Goal: Information Seeking & Learning: Check status

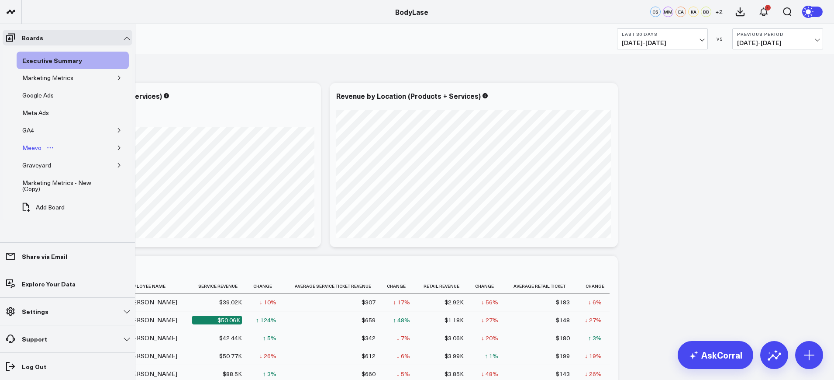
click at [32, 145] on div "Meevo" at bounding box center [32, 147] width 24 height 10
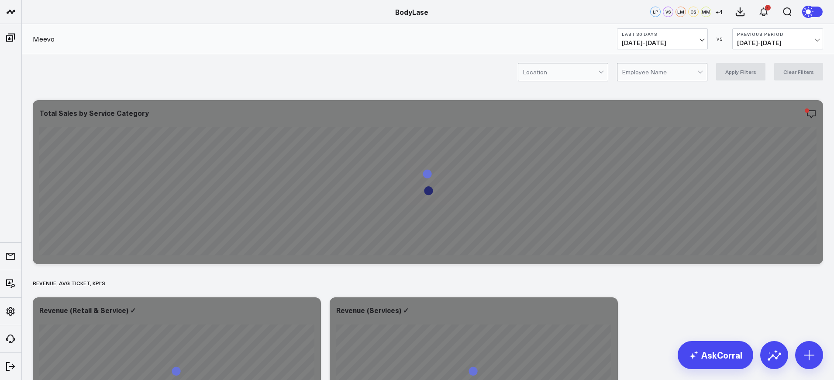
click at [568, 62] on div "Location Employee Name Apply Filters Clear Filters" at bounding box center [428, 71] width 813 height 35
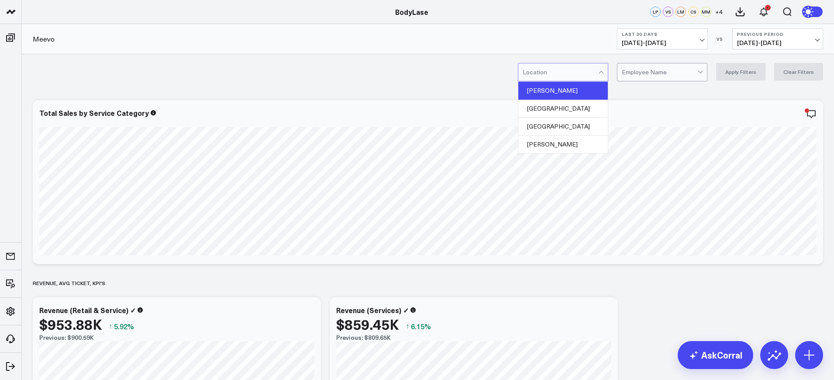
click at [542, 94] on div "[PERSON_NAME]" at bounding box center [564, 91] width 90 height 18
click at [750, 73] on button "Apply Filters" at bounding box center [740, 71] width 49 height 17
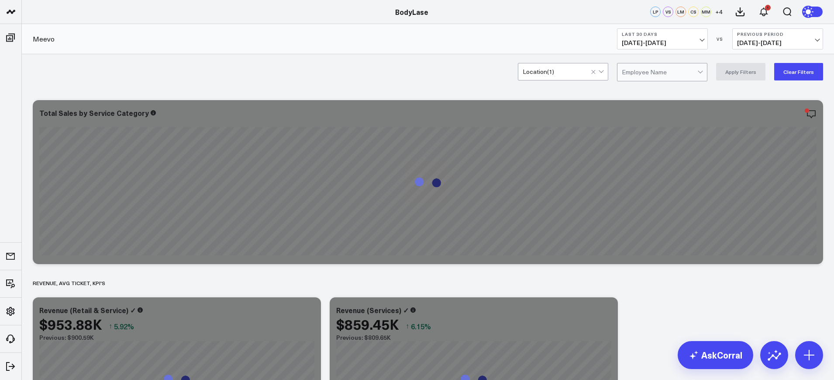
click at [639, 40] on span "[DATE] - [DATE]" at bounding box center [662, 42] width 81 height 7
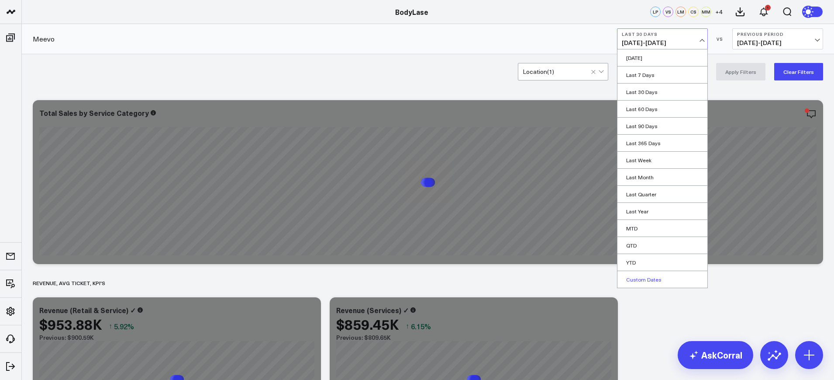
click at [637, 276] on link "Custom Dates" at bounding box center [663, 279] width 90 height 17
select select "9"
select select "2025"
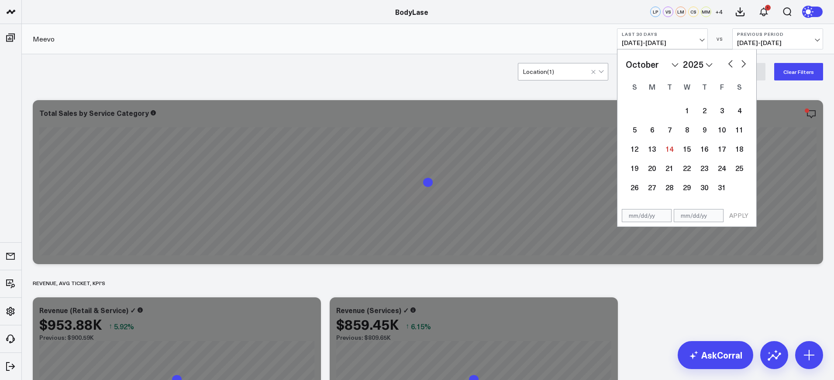
click at [645, 218] on input "text" at bounding box center [647, 215] width 50 height 13
select select "9"
select select "2025"
type input "[DATE]"
select select "8"
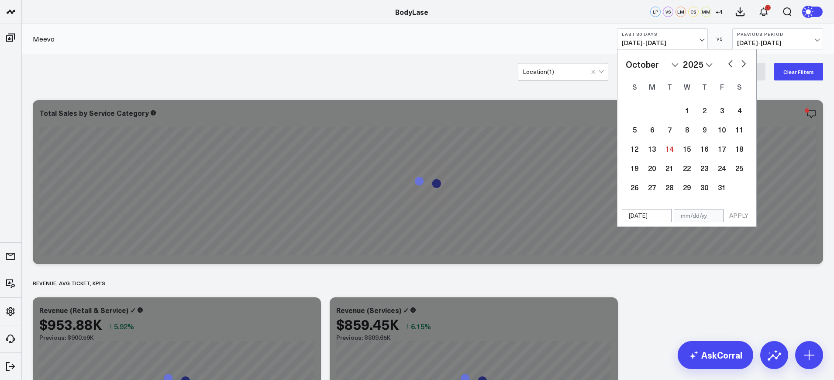
select select "2025"
type input "[DATE]"
click at [689, 215] on input "text" at bounding box center [699, 215] width 50 height 13
select select "8"
select select "2025"
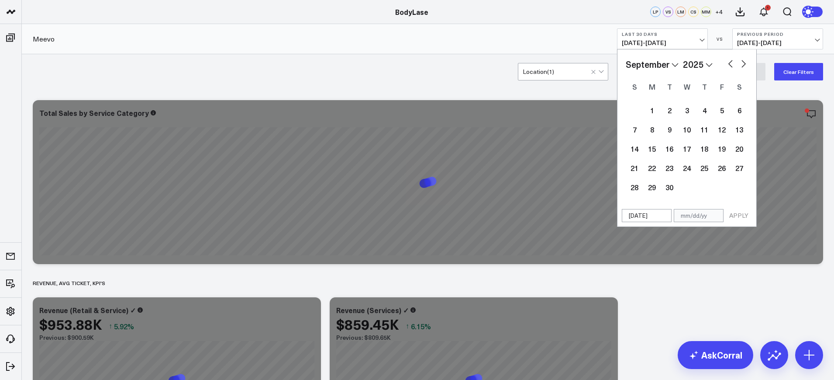
type input "0"
select select "8"
select select "2025"
type input "09"
select select "8"
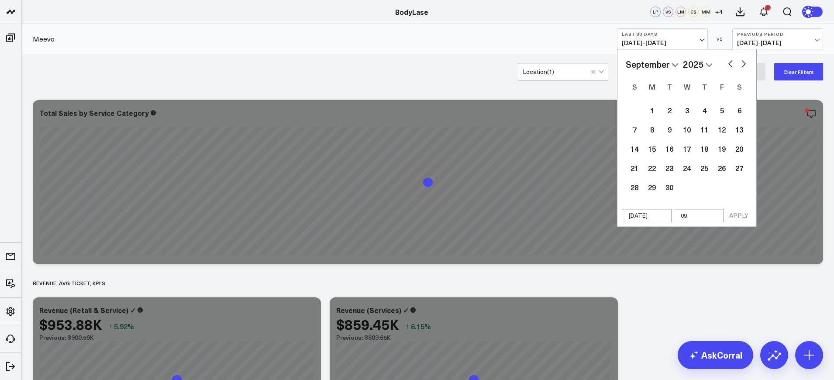
select select "2025"
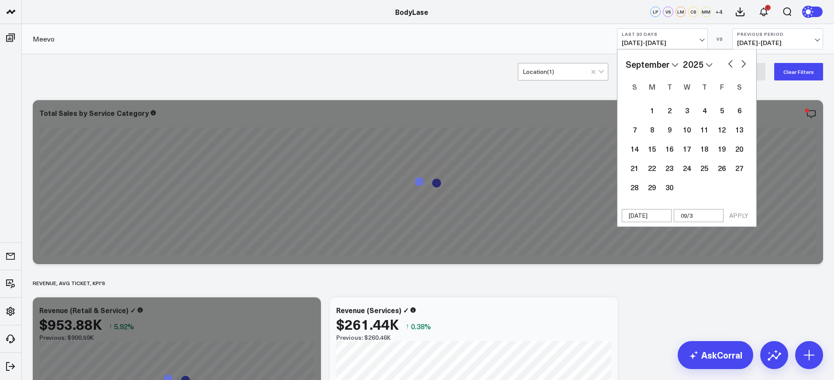
type input "09/3"
select select "8"
select select "2025"
type input "09/30/2"
select select "8"
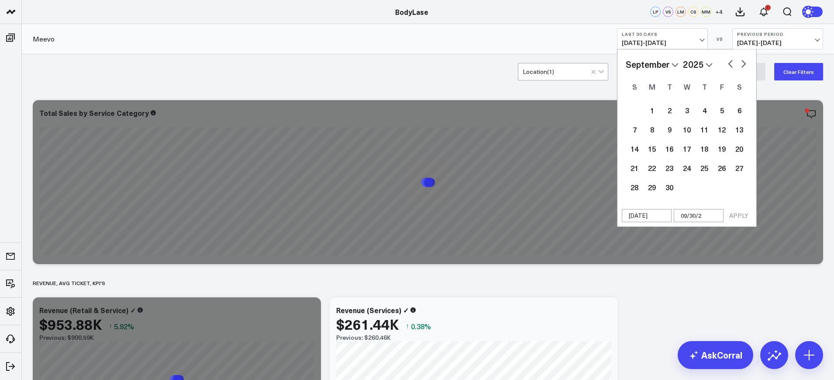
select select "2025"
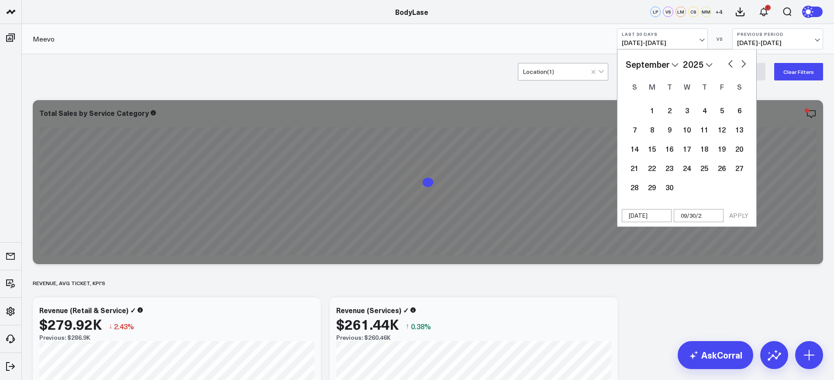
type input "[DATE]"
select select "8"
select select "2025"
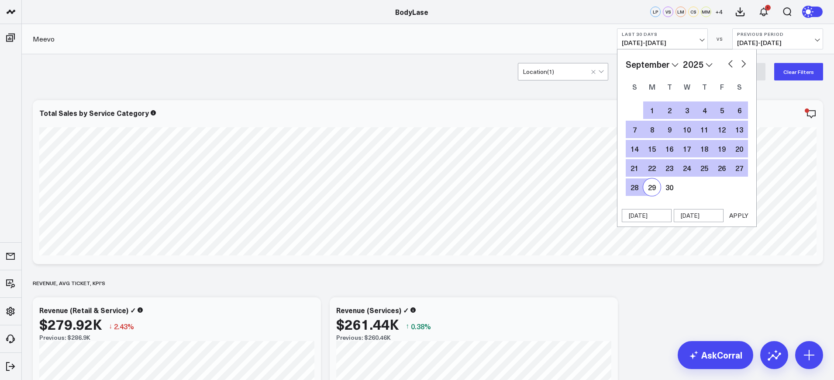
type input "[DATE]"
click at [746, 212] on button "APPLY" at bounding box center [739, 215] width 26 height 13
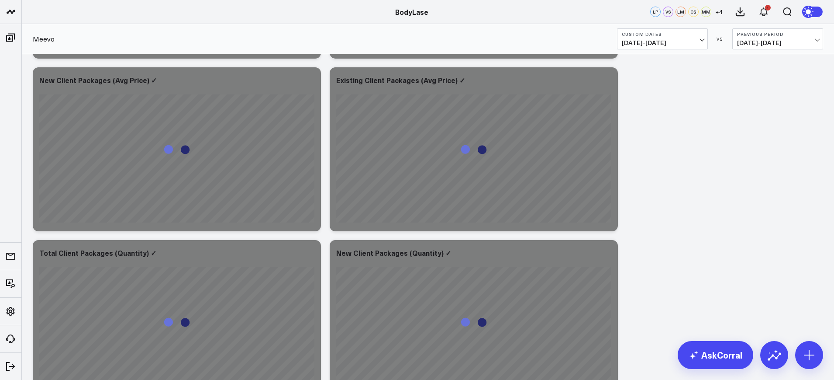
scroll to position [2041, 0]
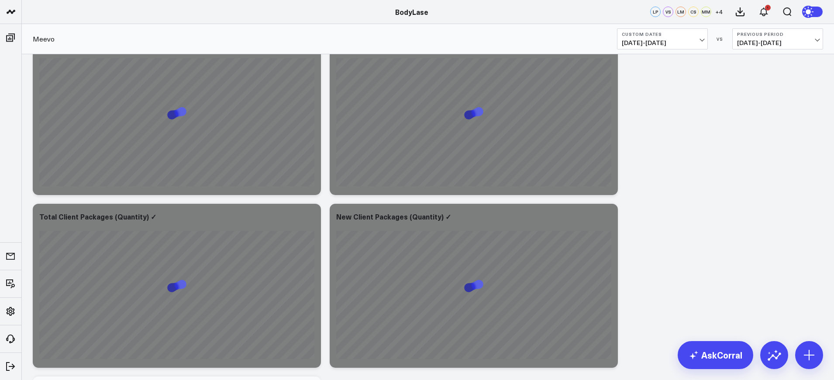
click at [775, 44] on span "[DATE] - [DATE]" at bounding box center [777, 42] width 81 height 7
click at [753, 90] on link "YoY" at bounding box center [778, 91] width 90 height 17
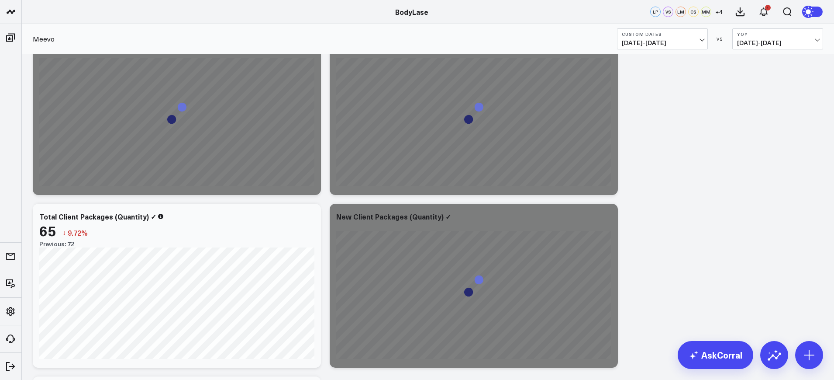
scroll to position [2057, 0]
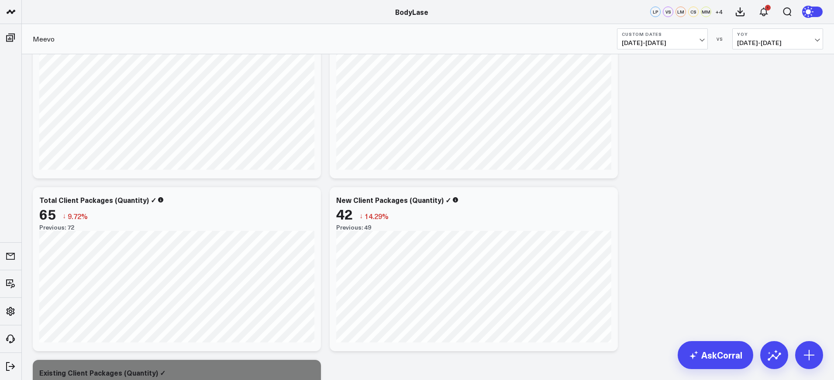
click at [784, 39] on span "[DATE] - [DATE]" at bounding box center [777, 42] width 81 height 7
click at [749, 114] on link "No Comparison" at bounding box center [778, 108] width 90 height 17
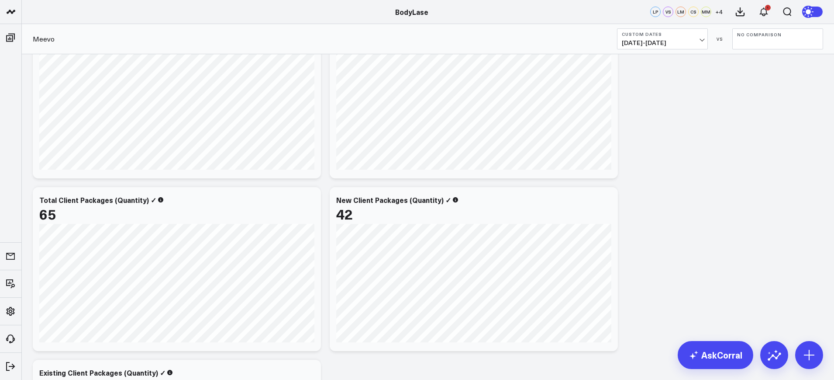
click at [786, 42] on button "No Comparison" at bounding box center [778, 38] width 91 height 21
click at [755, 90] on link "YoY" at bounding box center [778, 91] width 90 height 17
click at [664, 28] on div "Meevo Custom Dates [DATE] - [DATE] VS YoY [DATE] - [DATE]" at bounding box center [428, 39] width 813 height 30
click at [654, 38] on button "Custom Dates [DATE] - [DATE]" at bounding box center [662, 38] width 91 height 21
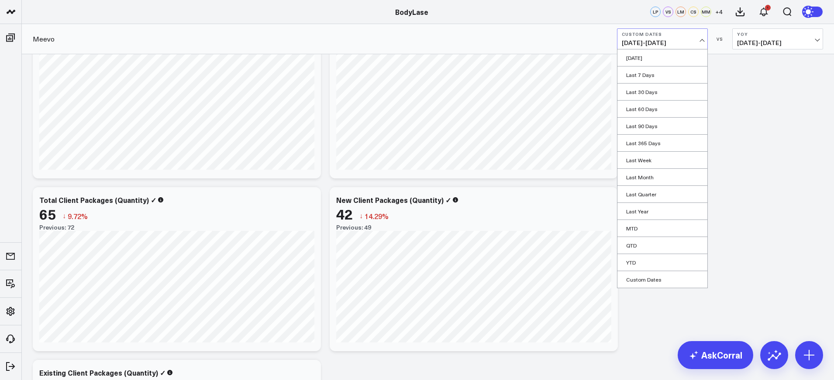
click at [631, 267] on link "YTD" at bounding box center [663, 262] width 90 height 17
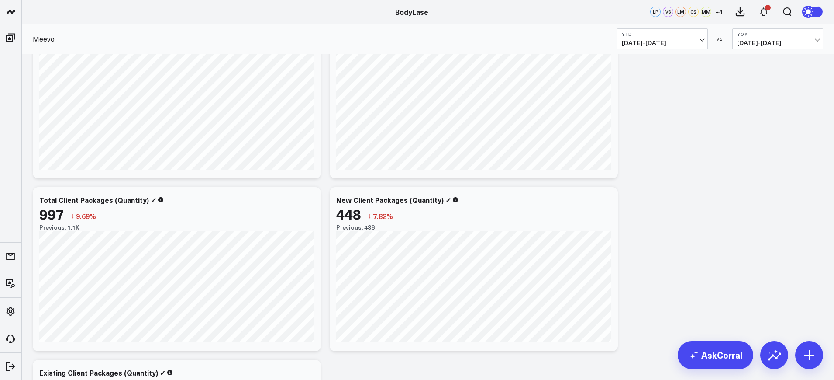
click at [667, 40] on span "[DATE] - [DATE]" at bounding box center [662, 42] width 81 height 7
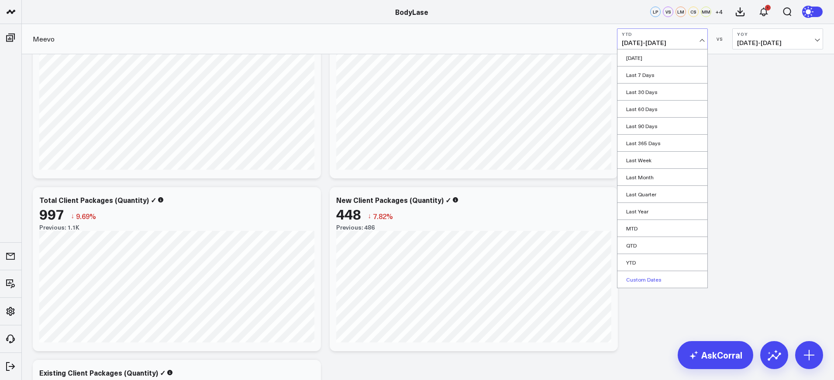
click at [640, 278] on link "Custom Dates" at bounding box center [663, 279] width 90 height 17
select select "9"
select select "2025"
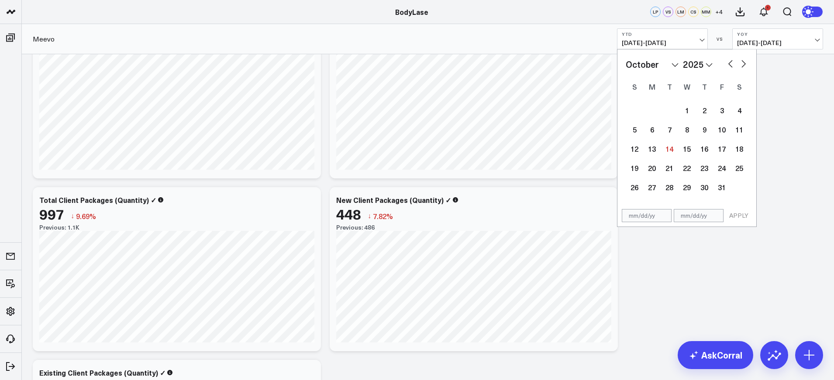
click at [704, 214] on input "text" at bounding box center [699, 215] width 50 height 13
select select "9"
select select "2025"
click at [652, 218] on input "text" at bounding box center [647, 215] width 50 height 13
select select "9"
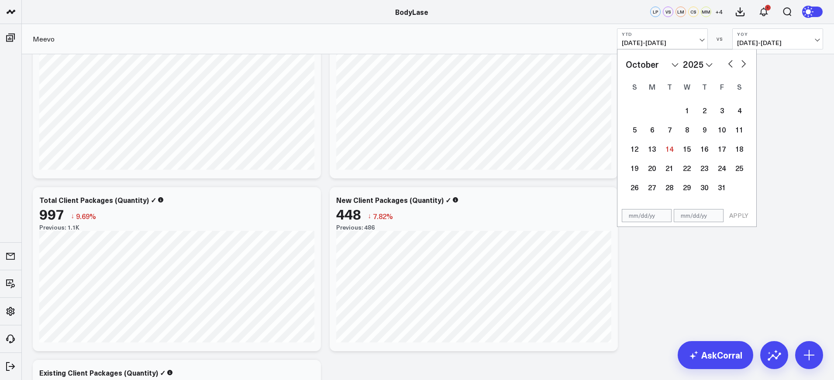
select select "2025"
type input "[DATE]"
select select "2025"
type input "[DATE]"
click at [701, 215] on input "text" at bounding box center [699, 215] width 50 height 13
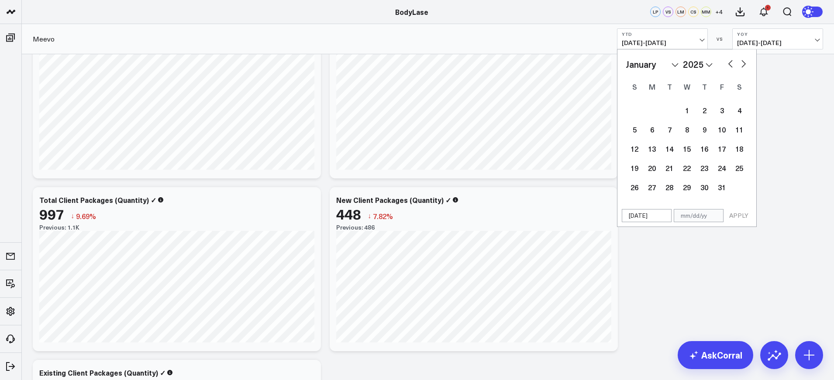
select select "2025"
type input "09"
select select "2025"
type input "09/3"
select select "2025"
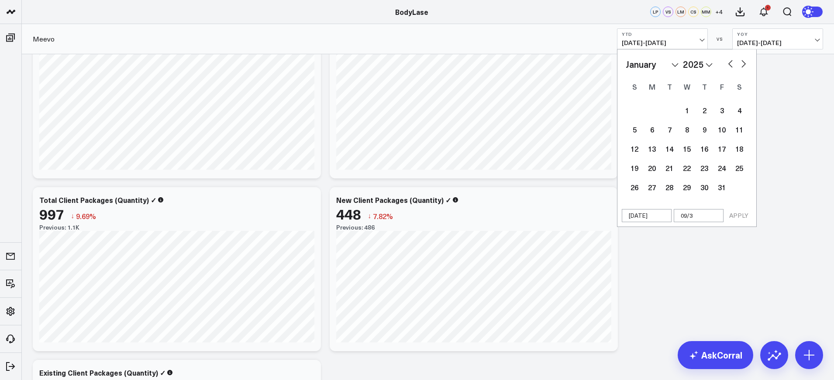
type input "09/30"
select select "2025"
type input "09/30/2"
select select "2025"
type input "[DATE]"
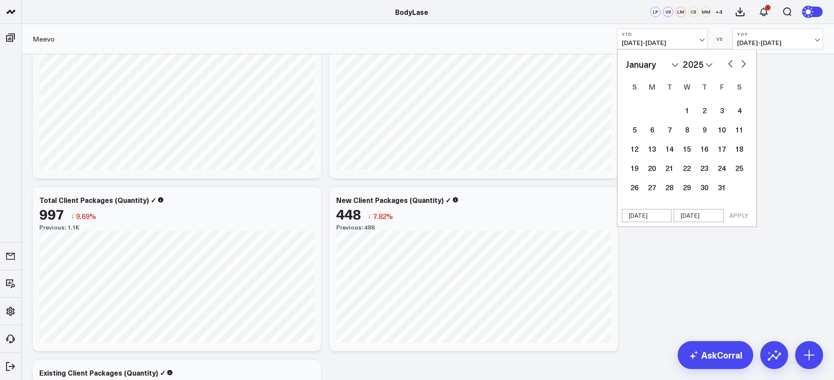
select select "2025"
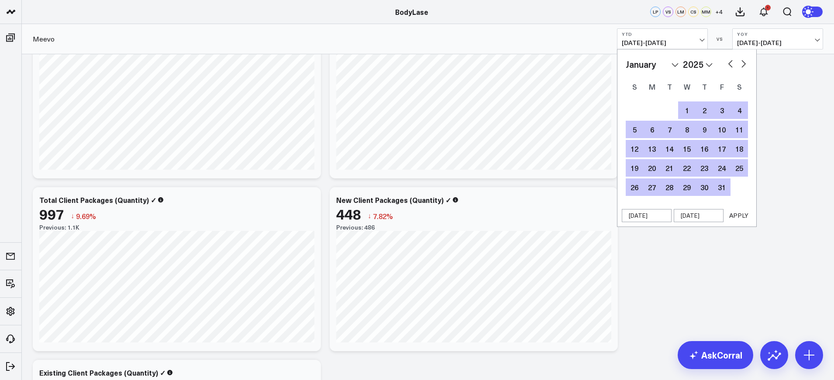
type input "[DATE]"
click at [746, 224] on div "[DATE] [DATE] APPLY" at bounding box center [687, 215] width 140 height 22
select select "2025"
click at [741, 220] on button "APPLY" at bounding box center [739, 215] width 26 height 13
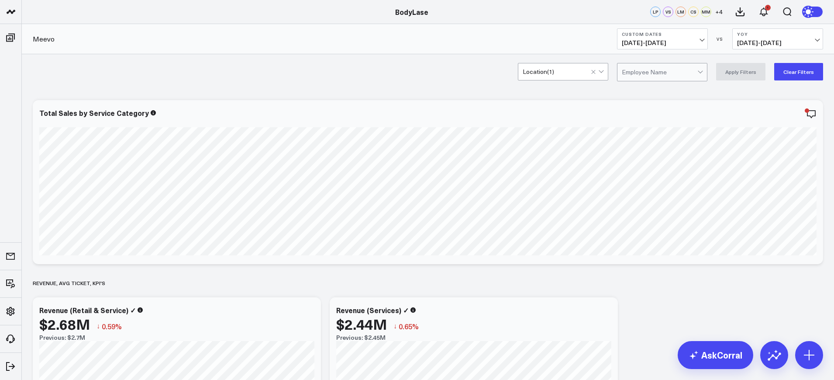
click at [661, 39] on span "[DATE] - [DATE]" at bounding box center [662, 42] width 81 height 7
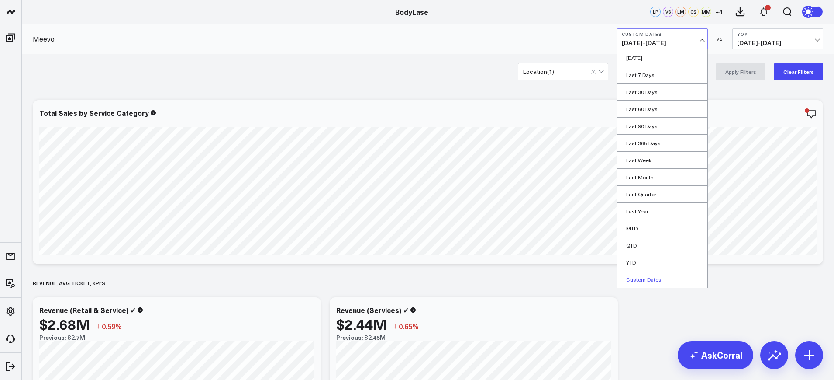
click at [640, 283] on link "Custom Dates" at bounding box center [663, 279] width 90 height 17
select select "9"
select select "2025"
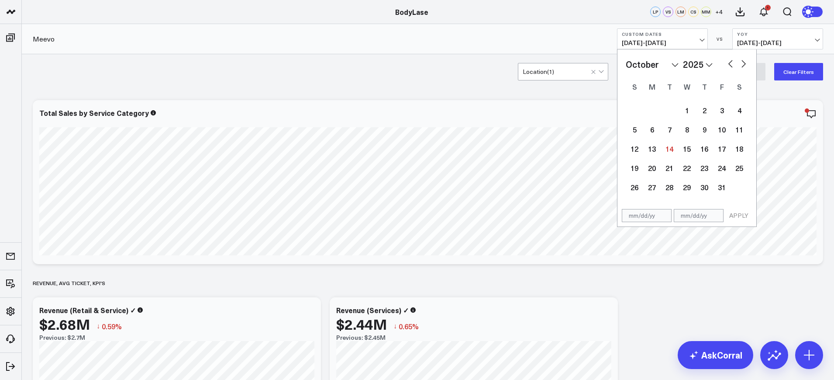
click at [644, 217] on input "text" at bounding box center [647, 215] width 50 height 13
select select "9"
select select "2025"
type input "[DATE]"
select select "8"
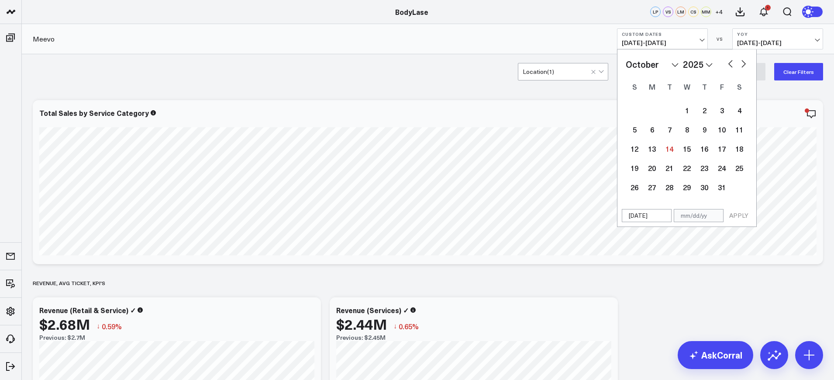
select select "2025"
type input "[DATE]"
click at [692, 218] on input "text" at bounding box center [699, 215] width 50 height 13
select select "8"
select select "2025"
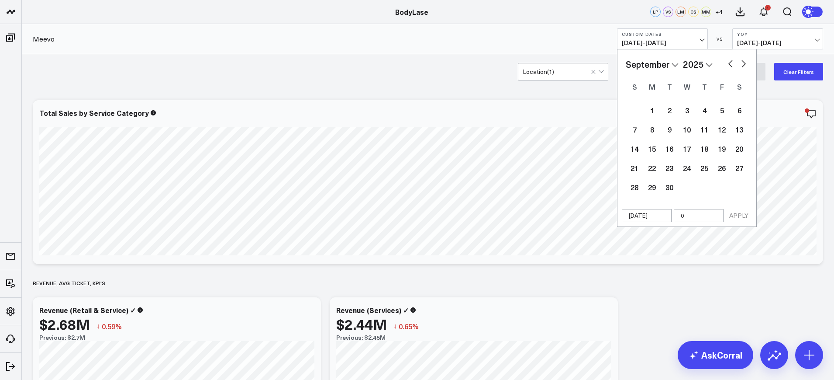
type input "09"
select select "8"
select select "2025"
type input "09/3"
select select "8"
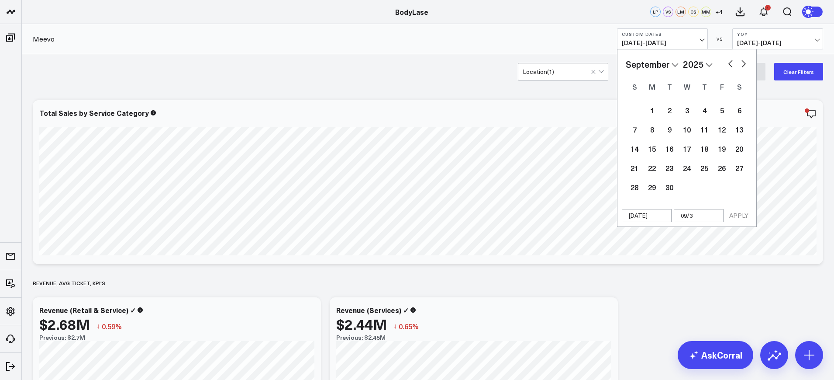
select select "2025"
type input "09/30/2"
select select "8"
select select "2025"
type input "[DATE]"
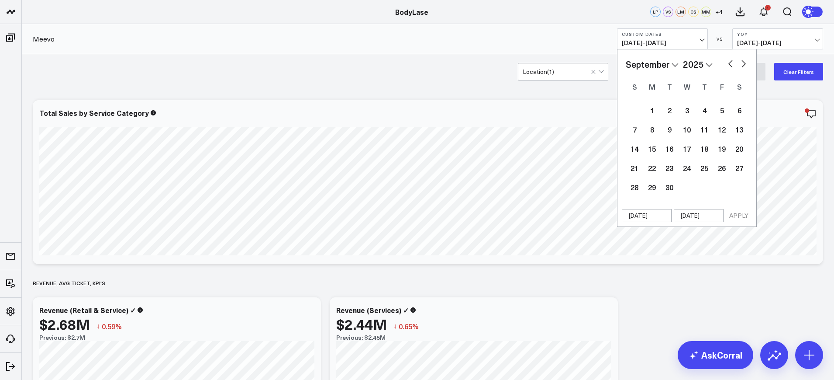
select select "8"
select select "2025"
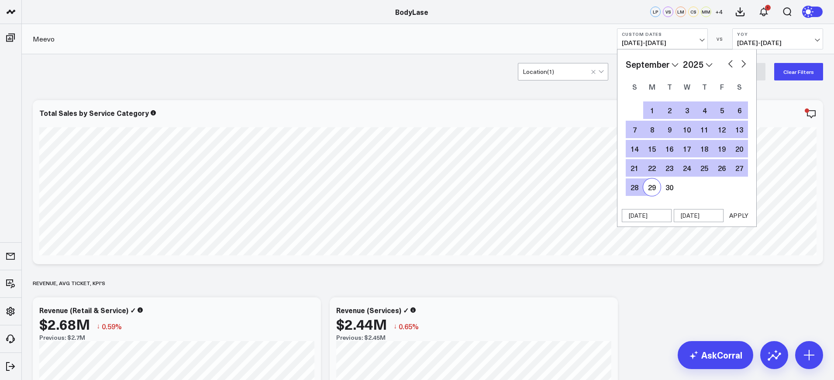
type input "[DATE]"
click at [734, 216] on button "APPLY" at bounding box center [739, 215] width 26 height 13
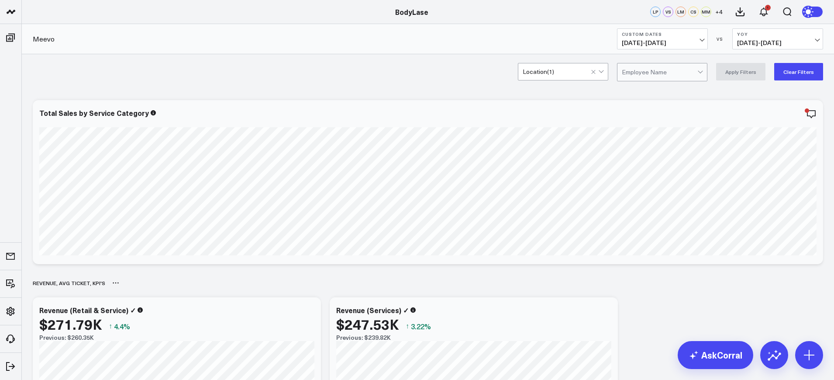
scroll to position [93, 0]
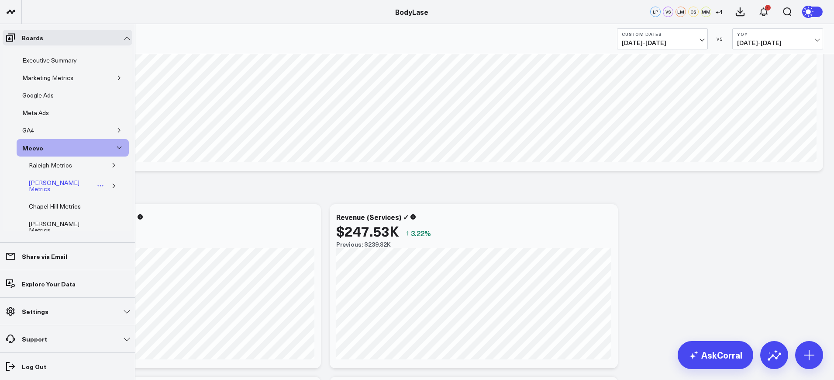
click at [41, 185] on div "[PERSON_NAME] Metrics" at bounding box center [61, 185] width 68 height 17
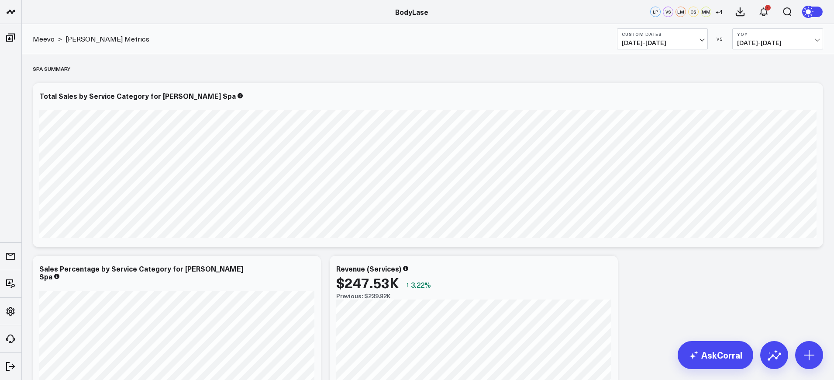
scroll to position [0, 0]
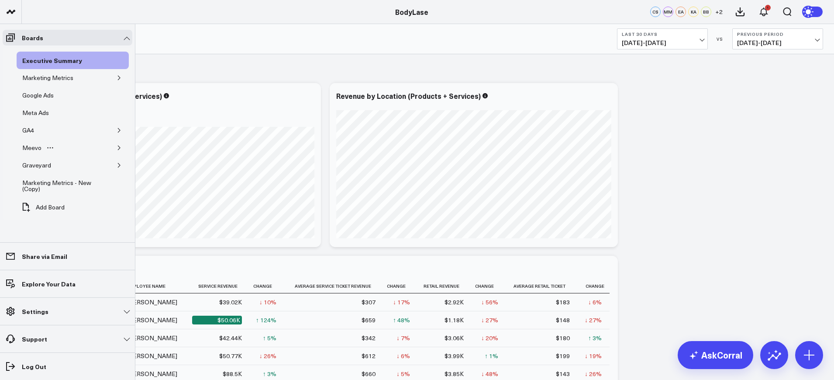
click at [116, 148] on button "button" at bounding box center [119, 147] width 9 height 9
click at [42, 185] on div "[PERSON_NAME] Metrics" at bounding box center [61, 185] width 68 height 17
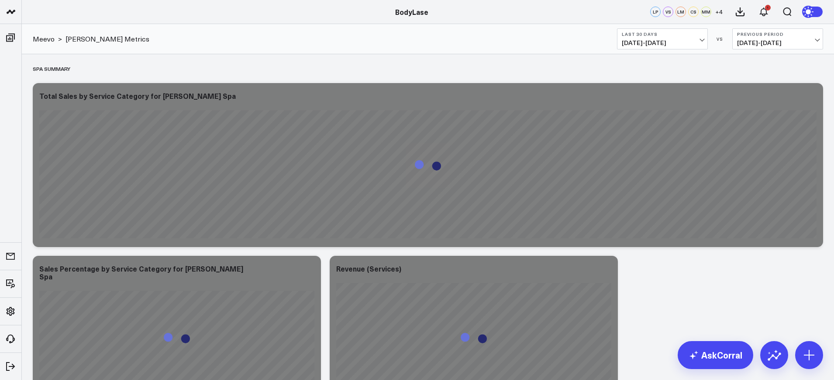
click at [664, 48] on button "Last 30 Days [DATE] - [DATE]" at bounding box center [662, 38] width 91 height 21
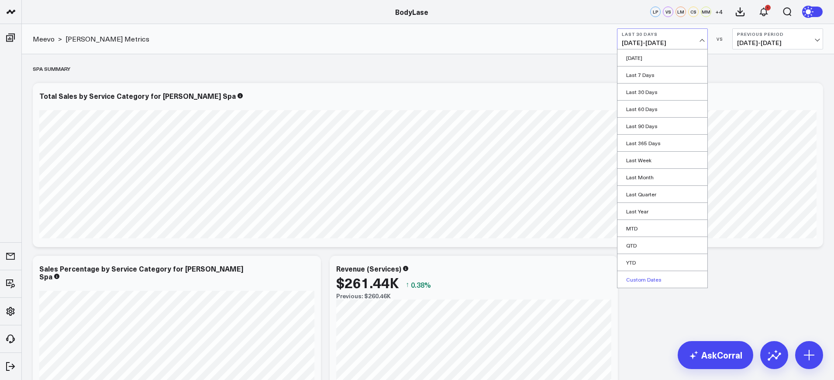
click at [633, 274] on link "Custom Dates" at bounding box center [663, 279] width 90 height 17
select select "9"
select select "2025"
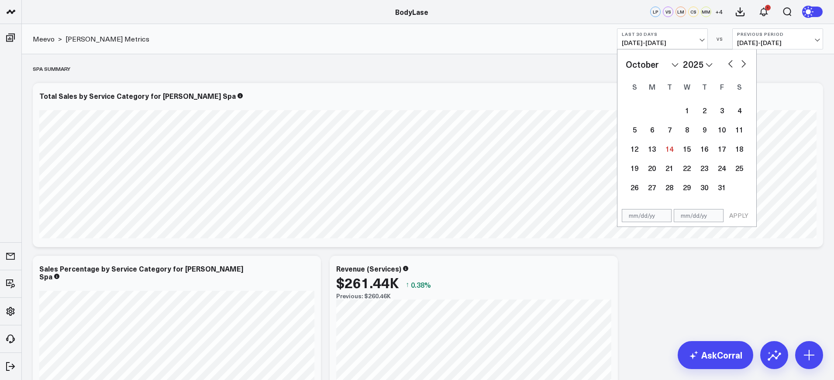
click at [642, 215] on input "text" at bounding box center [647, 215] width 50 height 13
select select "9"
select select "2025"
type input "[DATE]"
select select "2025"
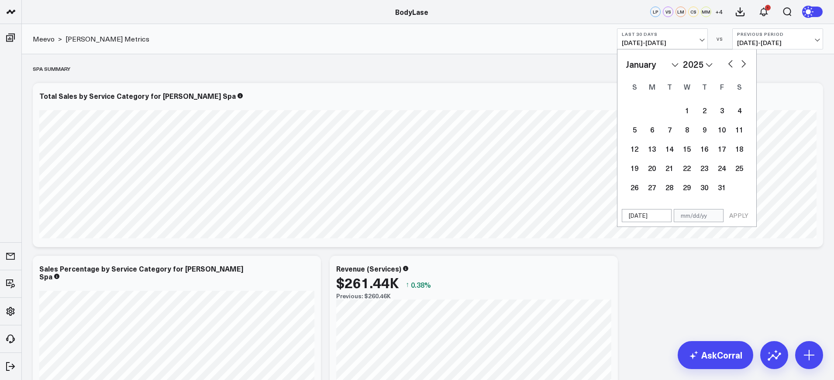
type input "[DATE]"
click at [702, 216] on input "text" at bounding box center [699, 215] width 50 height 13
select select "2025"
type input "09"
select select "2025"
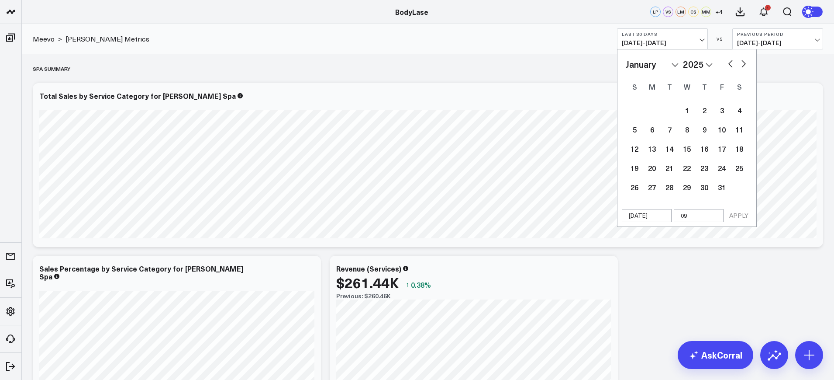
type input "09/3"
select select "2025"
type input "[DATE]"
select select "2025"
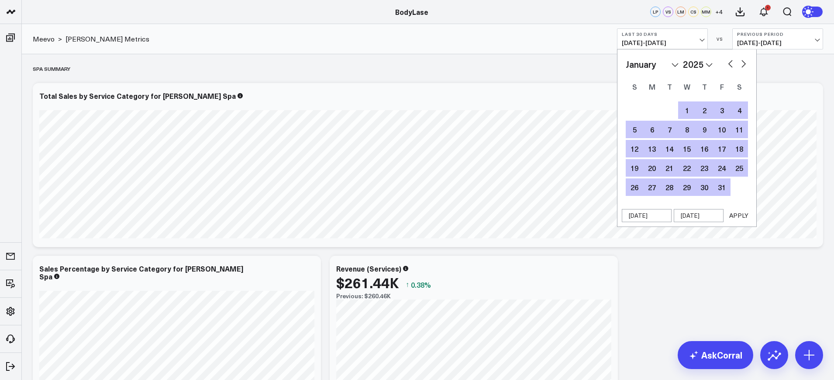
type input "[DATE]"
click at [730, 218] on button "APPLY" at bounding box center [739, 215] width 26 height 13
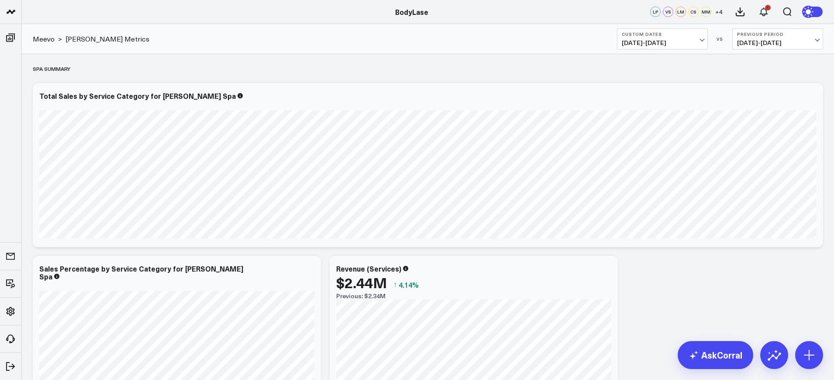
click at [775, 35] on b "Previous Period" at bounding box center [777, 33] width 81 height 5
click at [742, 94] on link "YoY" at bounding box center [778, 91] width 90 height 17
